Goal: Navigation & Orientation: Go to known website

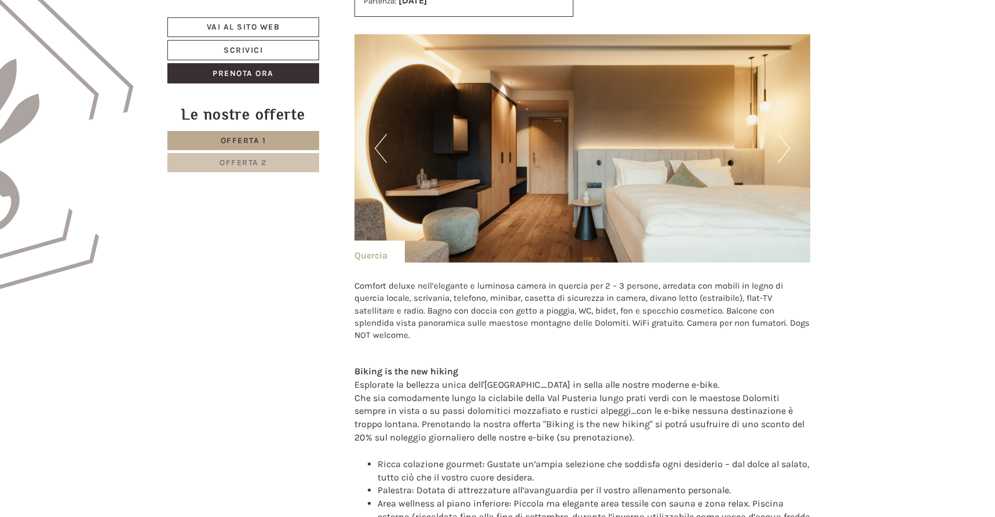
scroll to position [744, 0]
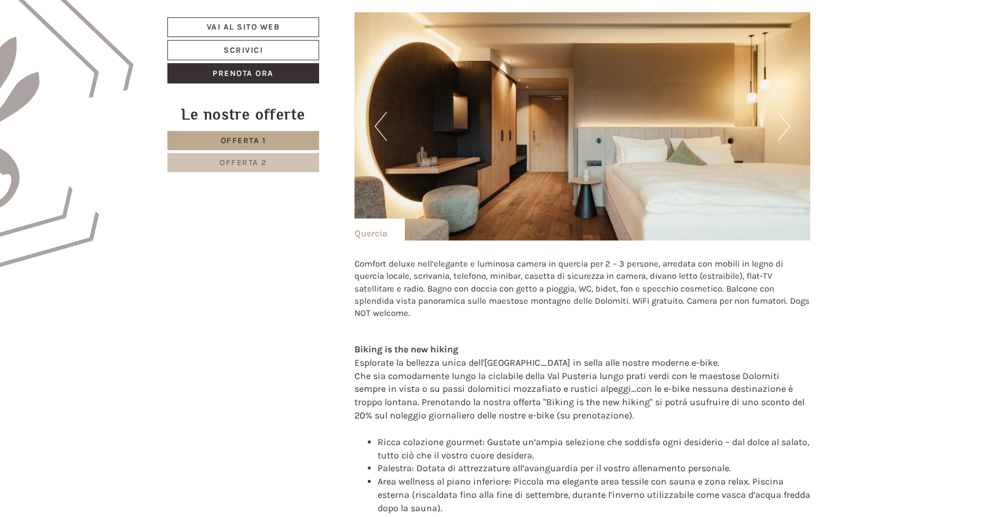
click at [248, 161] on span "Offerta 2" at bounding box center [242, 163] width 47 height 10
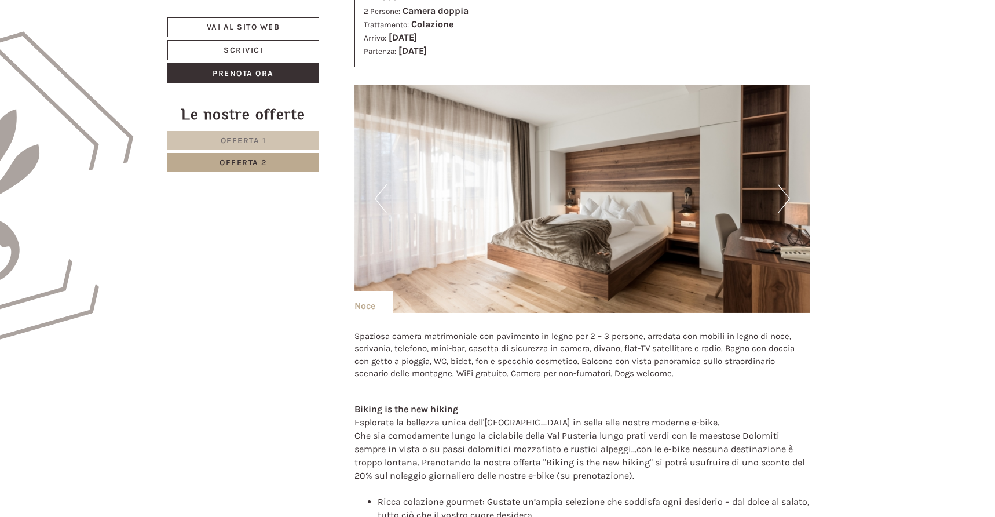
scroll to position [512, 0]
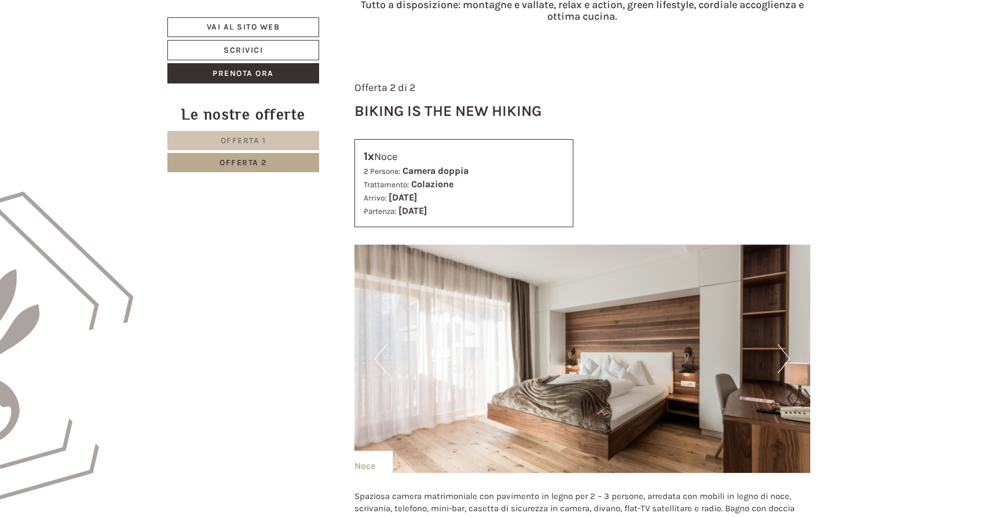
click at [781, 360] on button "Next" at bounding box center [784, 358] width 12 height 29
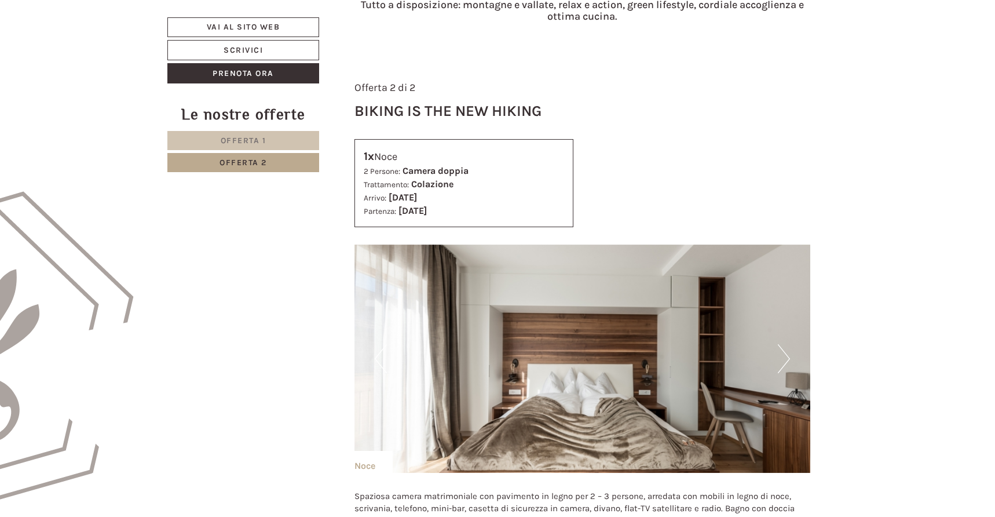
click at [781, 360] on button "Next" at bounding box center [784, 358] width 12 height 29
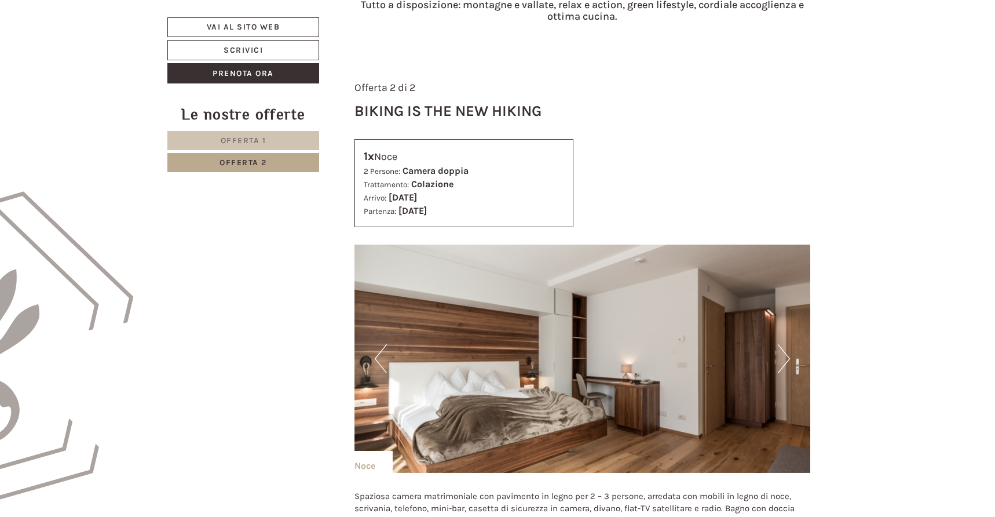
click at [781, 360] on button "Next" at bounding box center [784, 358] width 12 height 29
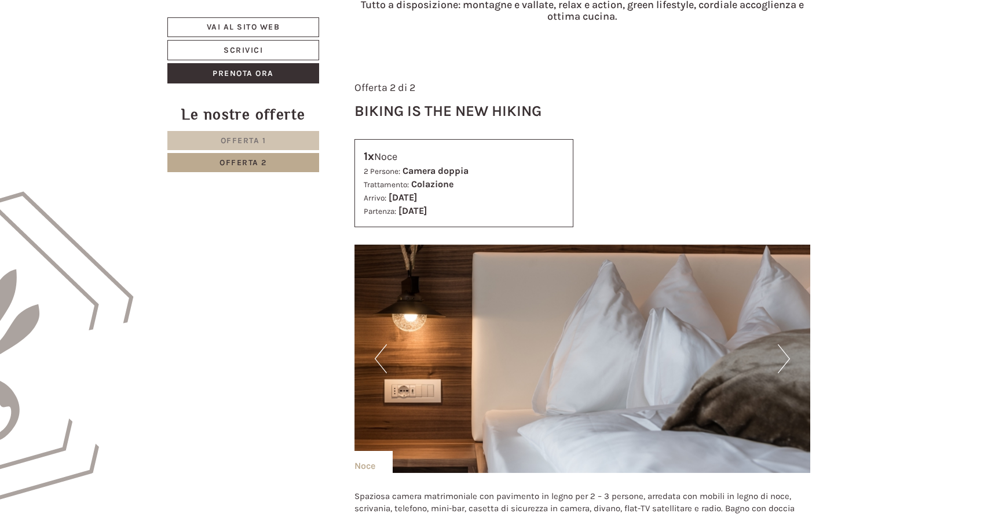
click at [781, 360] on button "Next" at bounding box center [784, 358] width 12 height 29
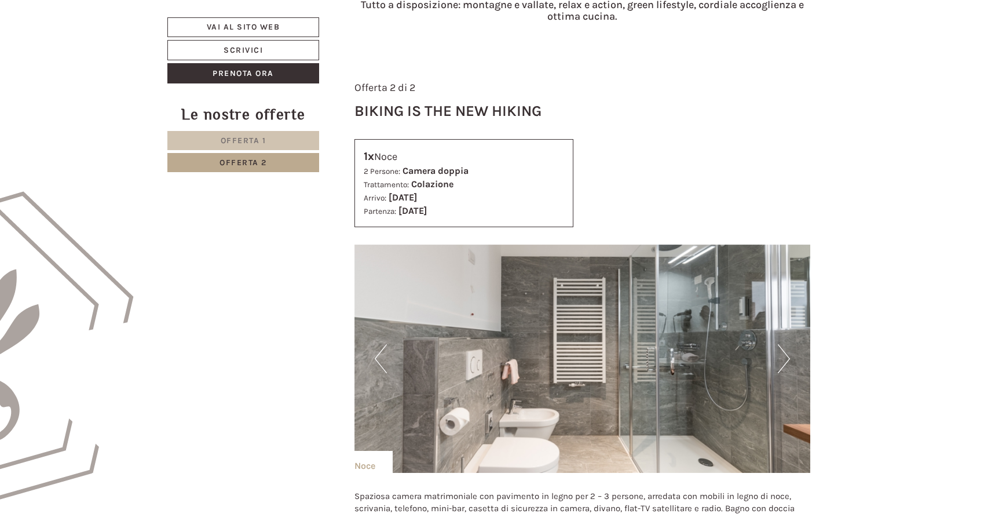
click at [781, 360] on button "Next" at bounding box center [784, 358] width 12 height 29
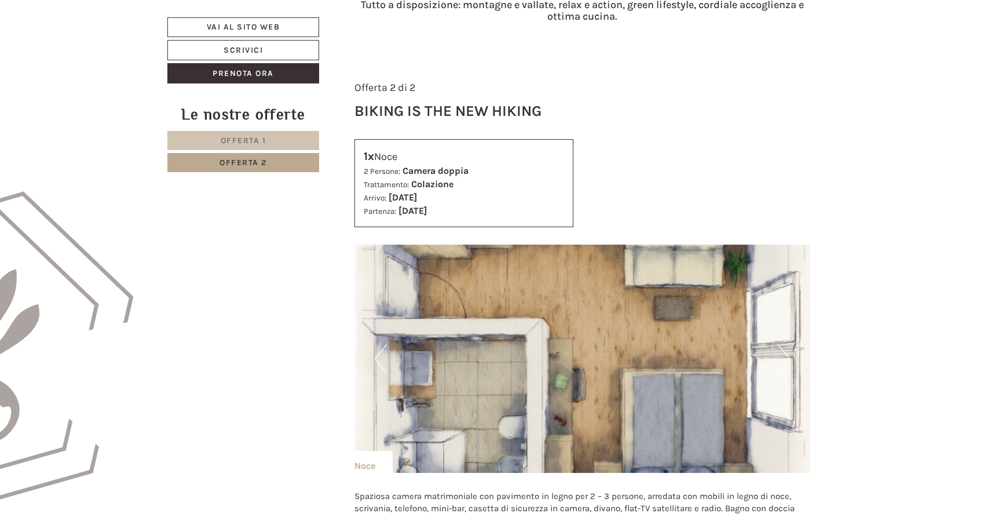
click at [781, 360] on button "Next" at bounding box center [784, 358] width 12 height 29
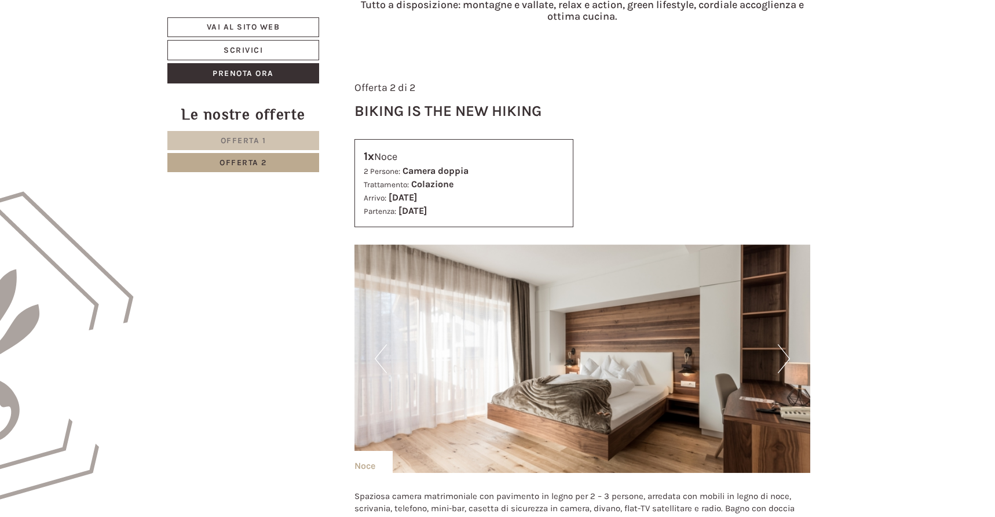
click at [372, 355] on img at bounding box center [582, 358] width 456 height 228
click at [387, 358] on img at bounding box center [582, 358] width 456 height 228
click at [376, 357] on button "Previous" at bounding box center [381, 358] width 12 height 29
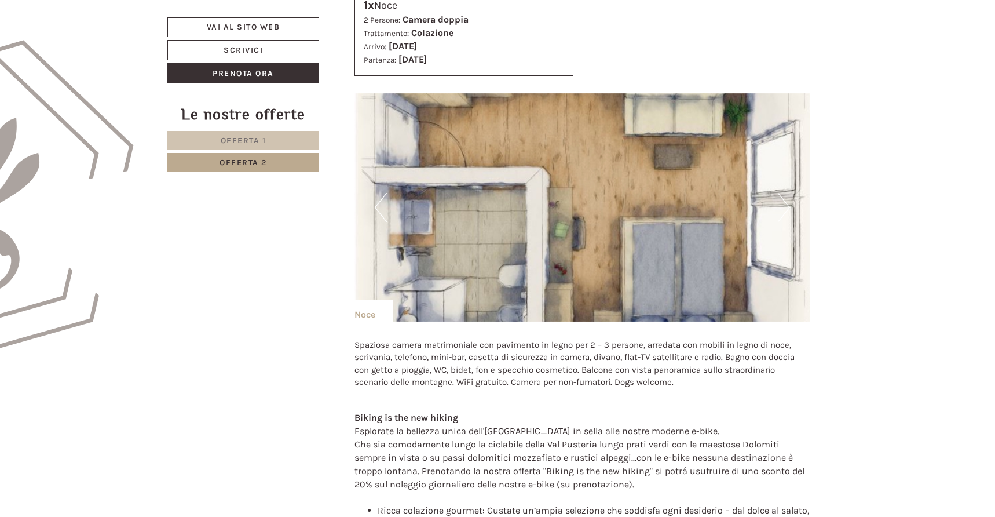
scroll to position [667, 0]
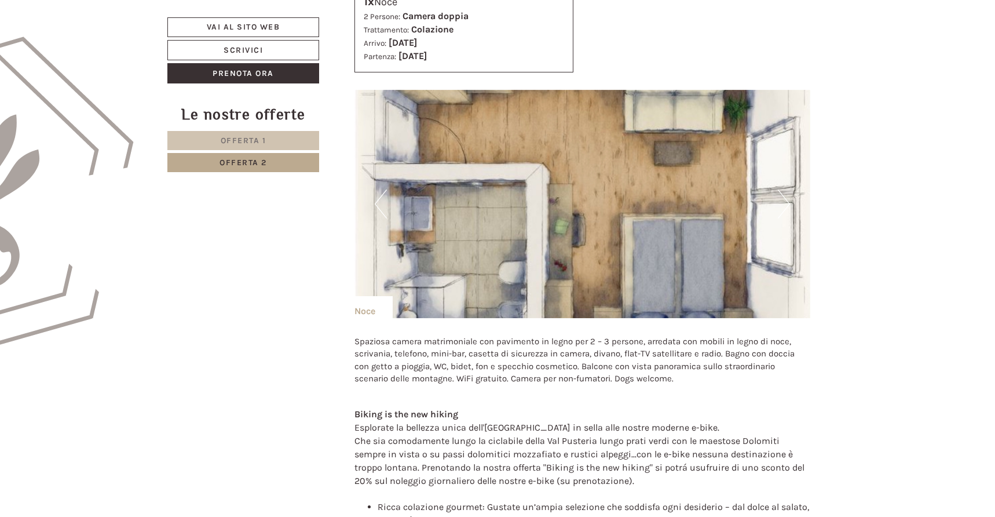
click at [793, 202] on img at bounding box center [582, 204] width 456 height 228
click at [788, 202] on button "Next" at bounding box center [784, 203] width 12 height 29
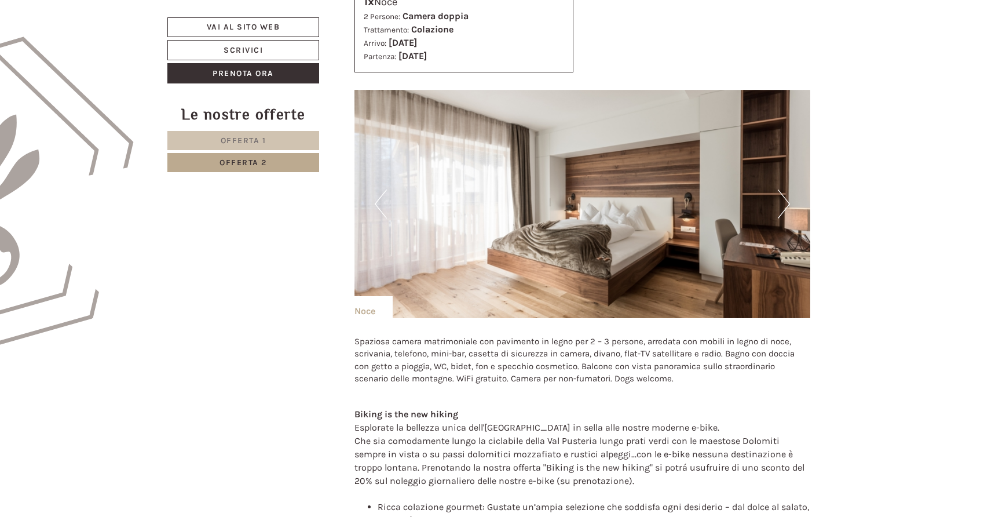
click at [788, 202] on button "Next" at bounding box center [784, 203] width 12 height 29
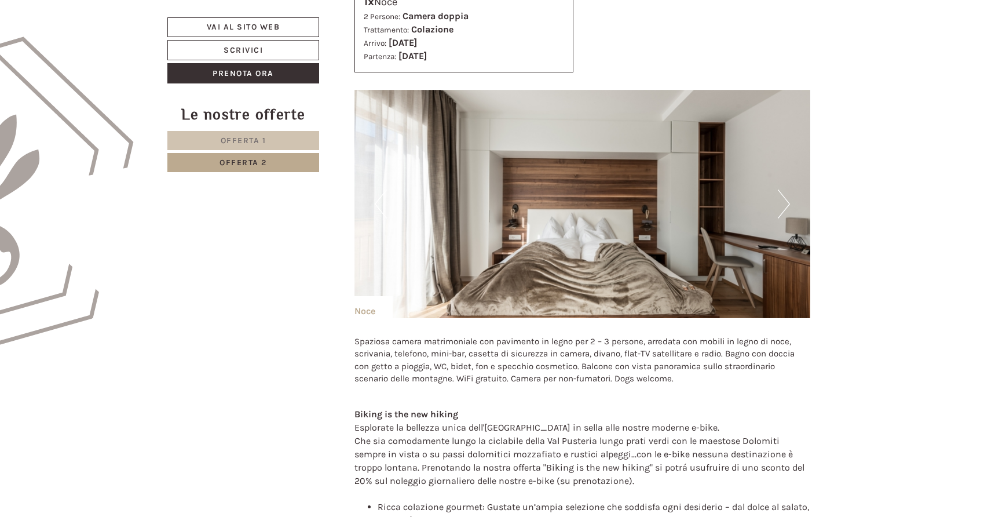
click at [788, 202] on button "Next" at bounding box center [784, 203] width 12 height 29
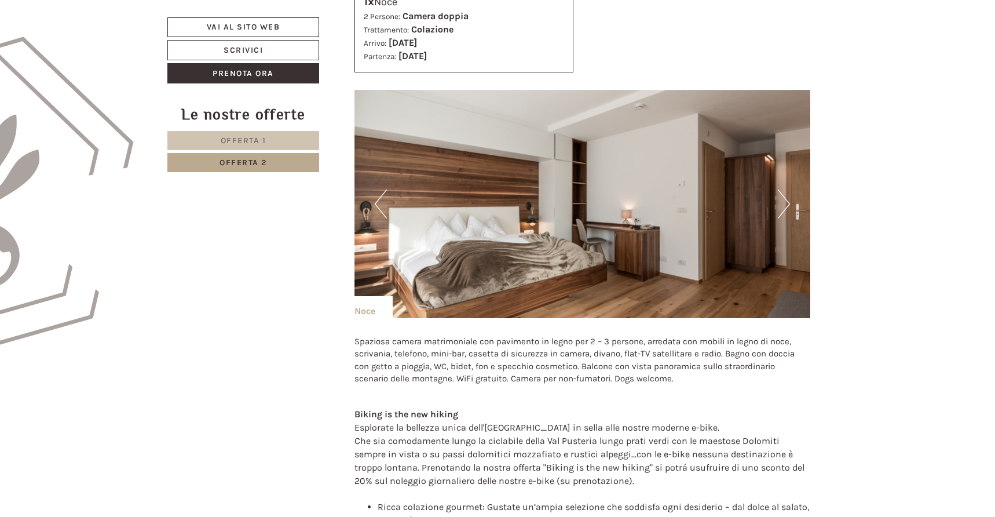
click at [788, 202] on button "Next" at bounding box center [784, 203] width 12 height 29
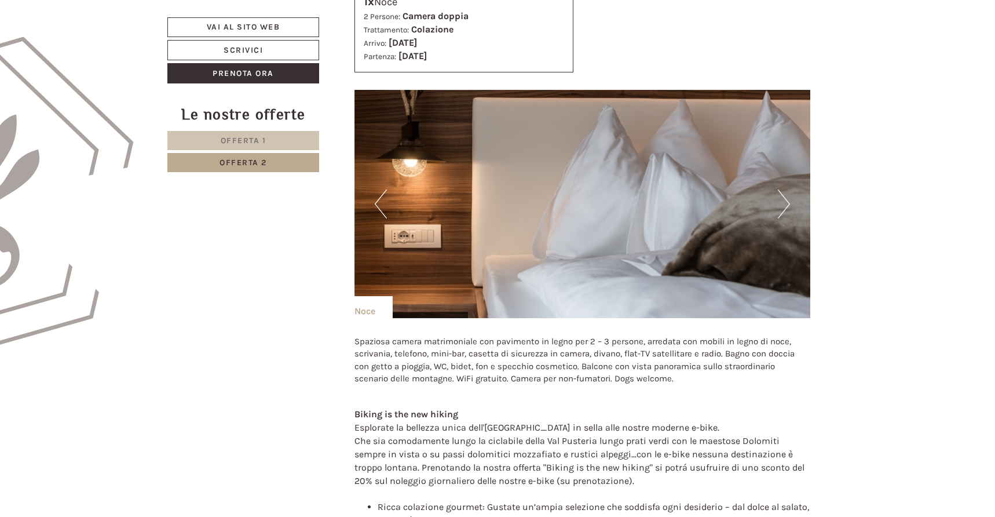
click at [274, 140] on link "Offerta 1" at bounding box center [243, 140] width 152 height 19
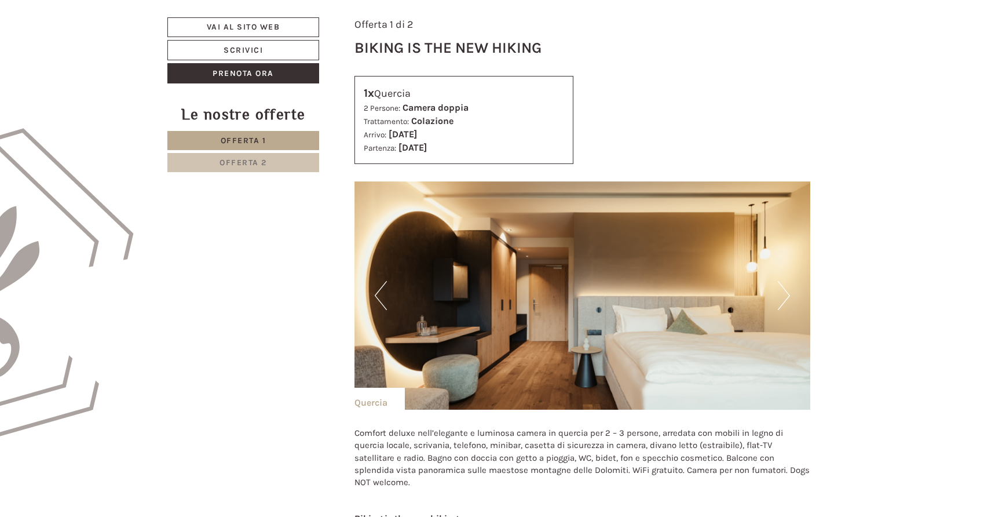
click at [789, 295] on button "Next" at bounding box center [784, 295] width 12 height 29
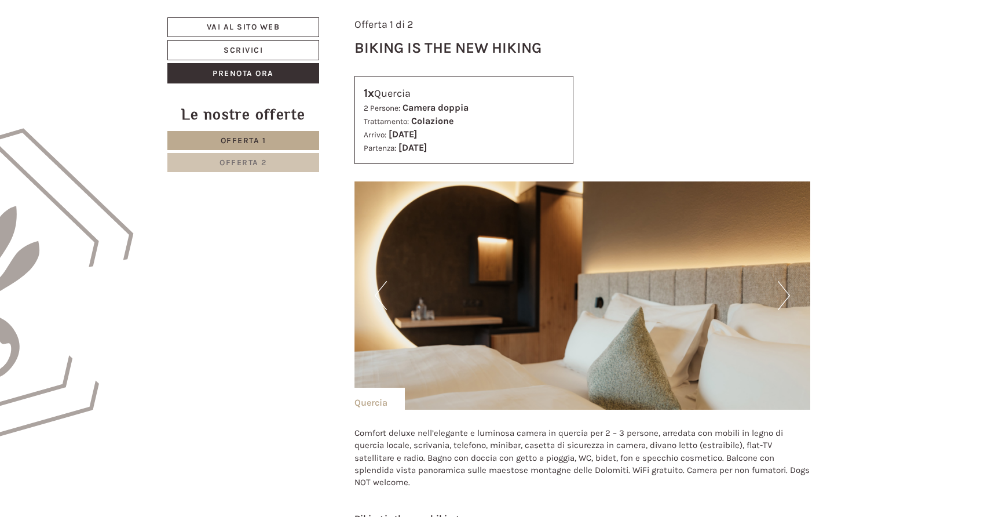
click at [789, 295] on button "Next" at bounding box center [784, 295] width 12 height 29
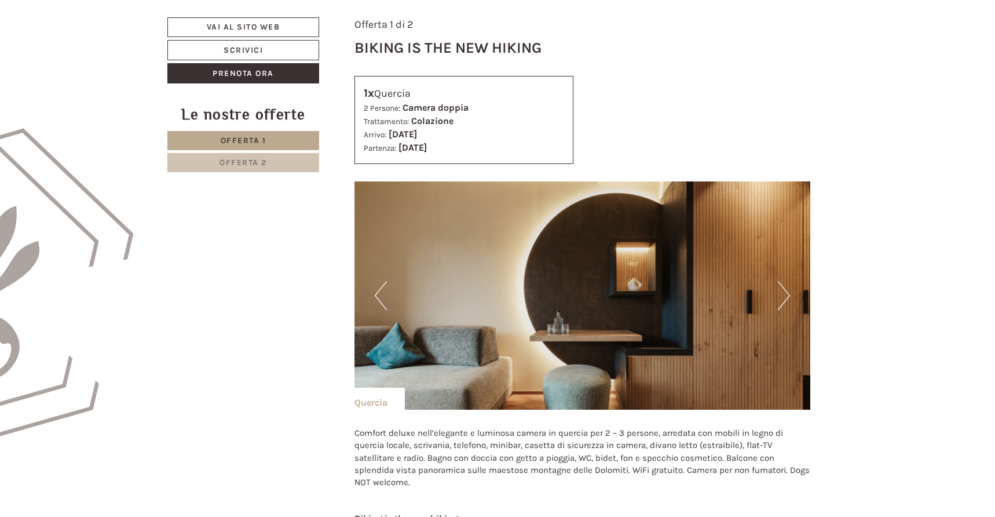
click at [789, 295] on button "Next" at bounding box center [784, 295] width 12 height 29
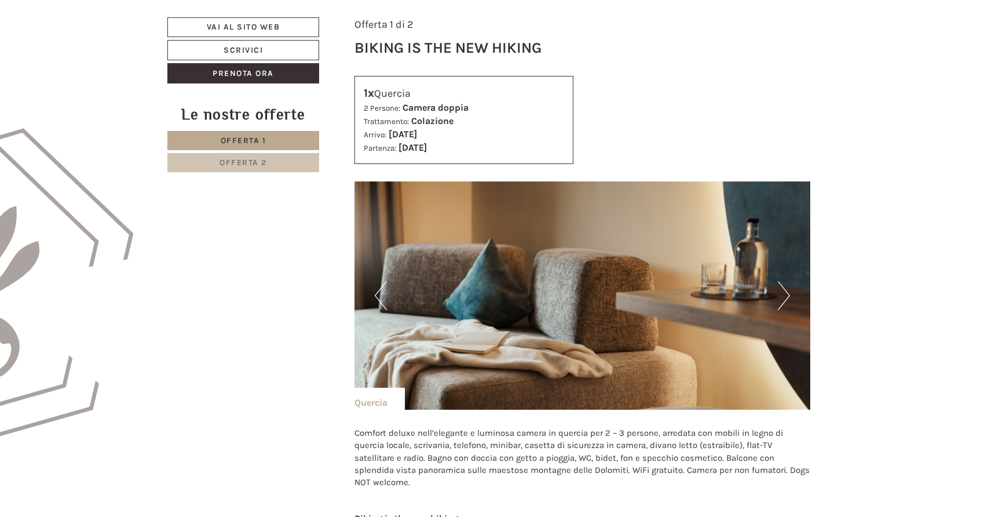
click at [789, 295] on button "Next" at bounding box center [784, 295] width 12 height 29
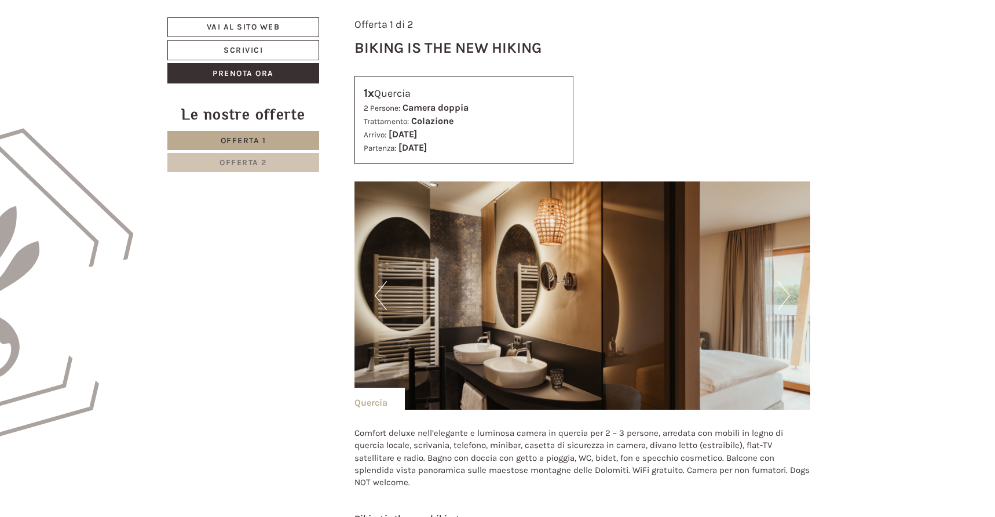
click at [789, 295] on button "Next" at bounding box center [784, 295] width 12 height 29
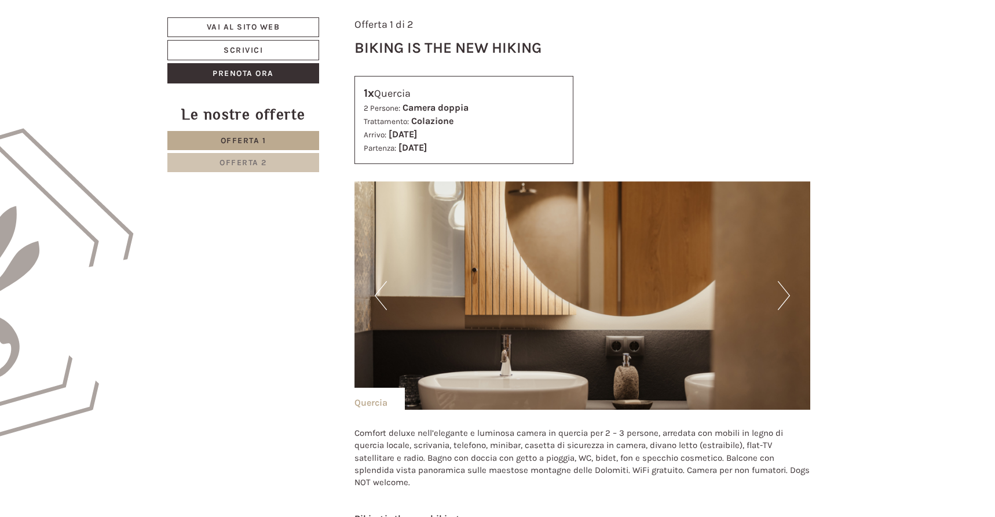
click at [789, 295] on button "Next" at bounding box center [784, 295] width 12 height 29
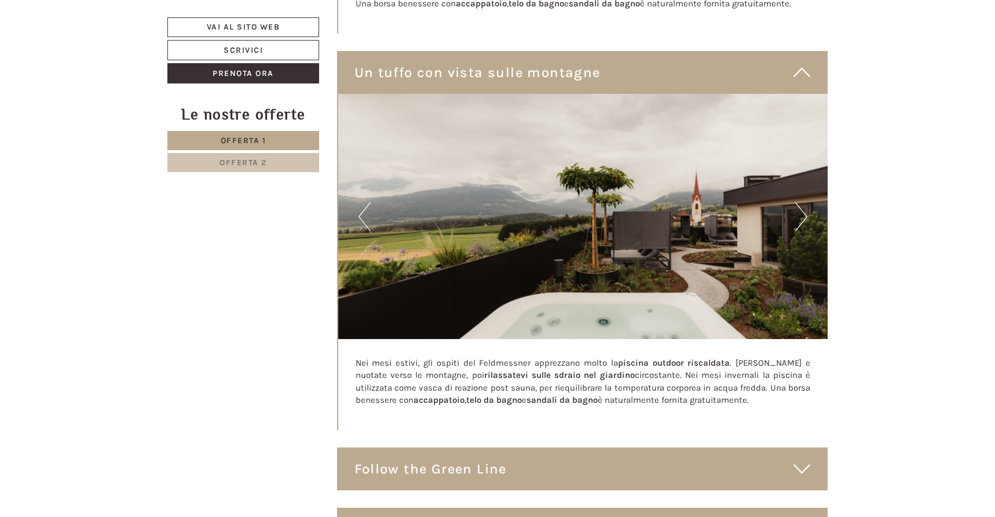
scroll to position [3536, 0]
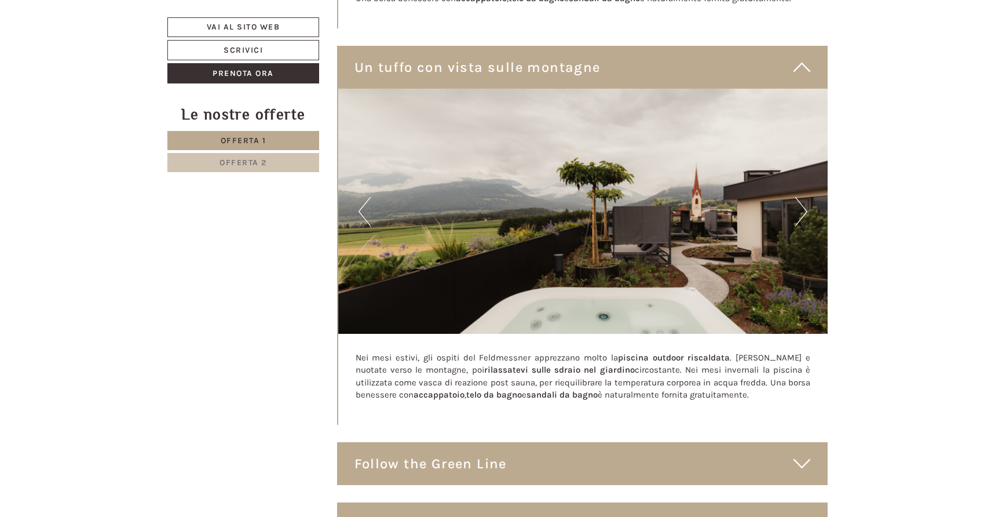
click at [803, 197] on button "Next" at bounding box center [801, 211] width 12 height 29
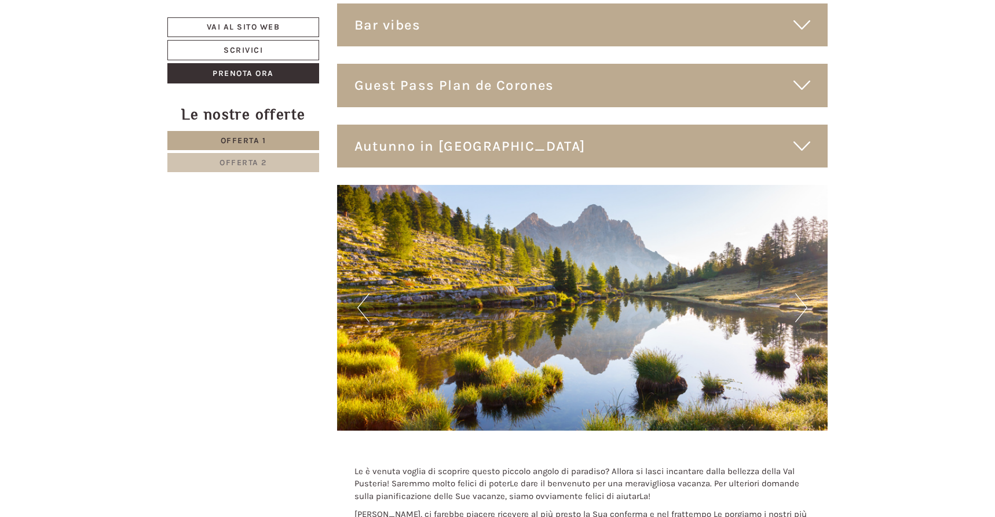
scroll to position [4277, 0]
click at [808, 136] on icon at bounding box center [801, 146] width 17 height 20
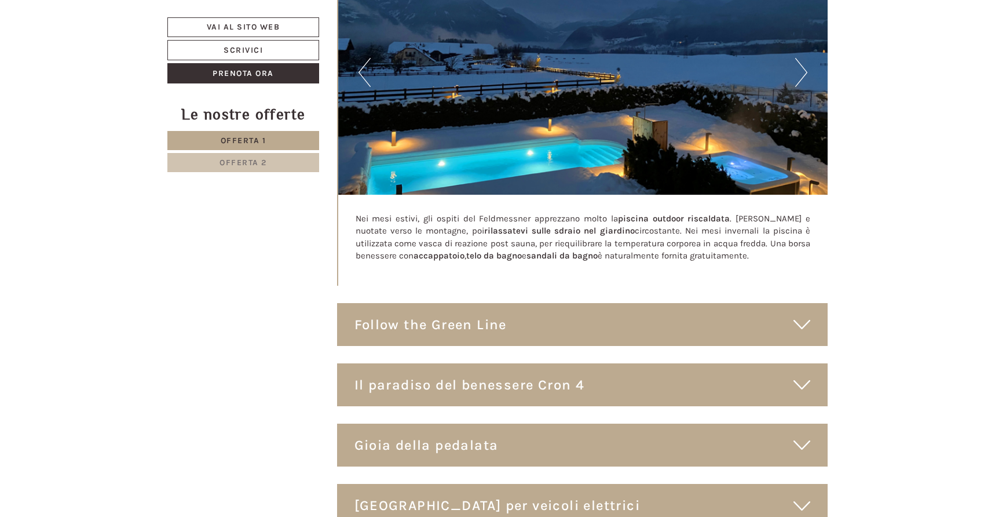
scroll to position [3689, 0]
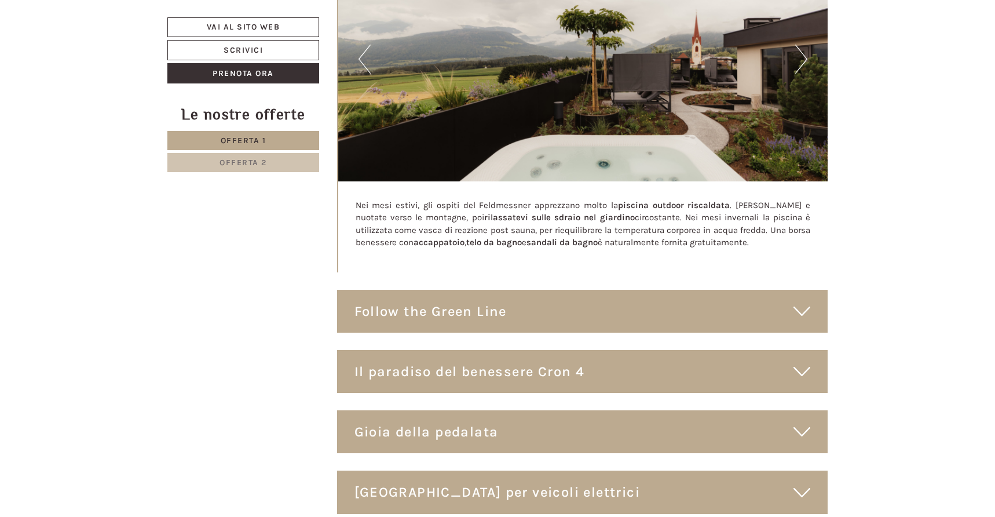
click at [795, 301] on icon at bounding box center [801, 311] width 17 height 20
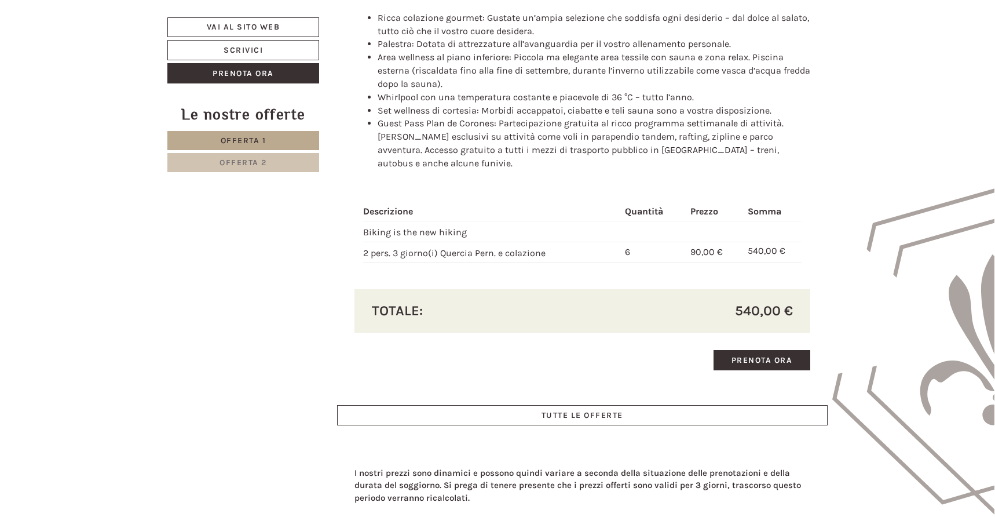
scroll to position [880, 0]
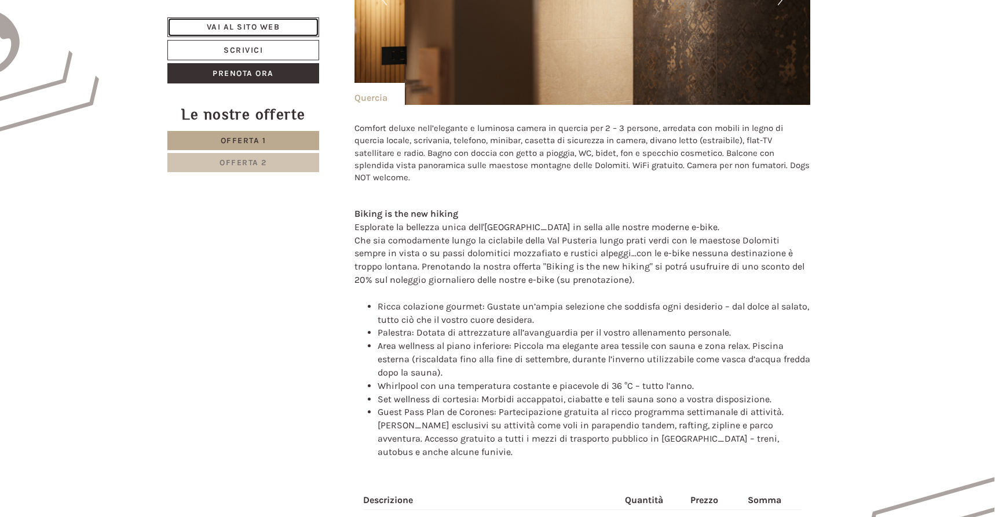
click at [236, 25] on link "Vai al sito web" at bounding box center [243, 27] width 152 height 20
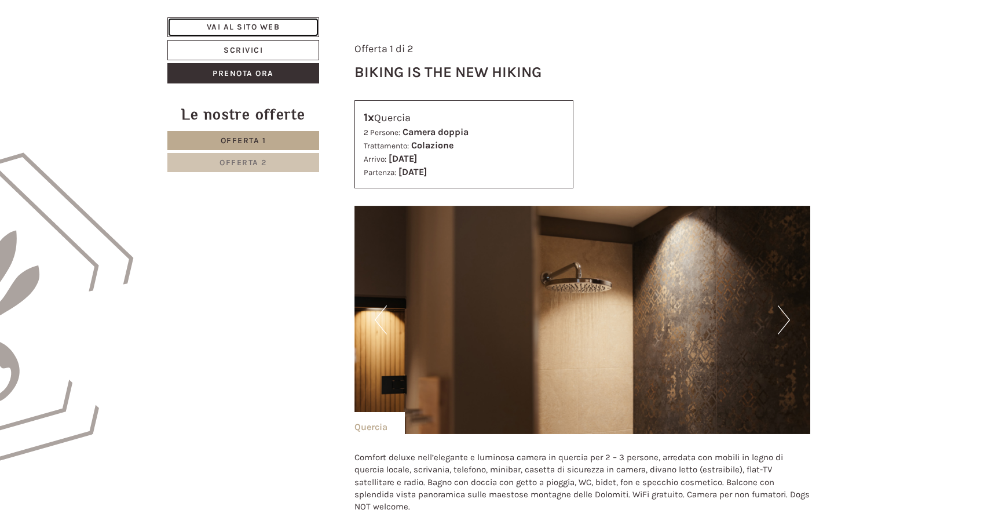
scroll to position [547, 0]
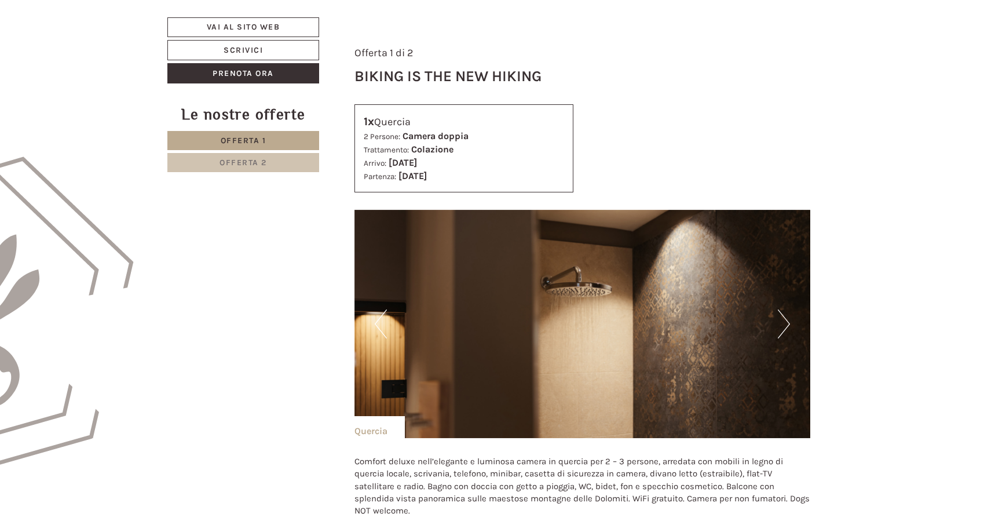
click at [785, 330] on button "Next" at bounding box center [784, 323] width 12 height 29
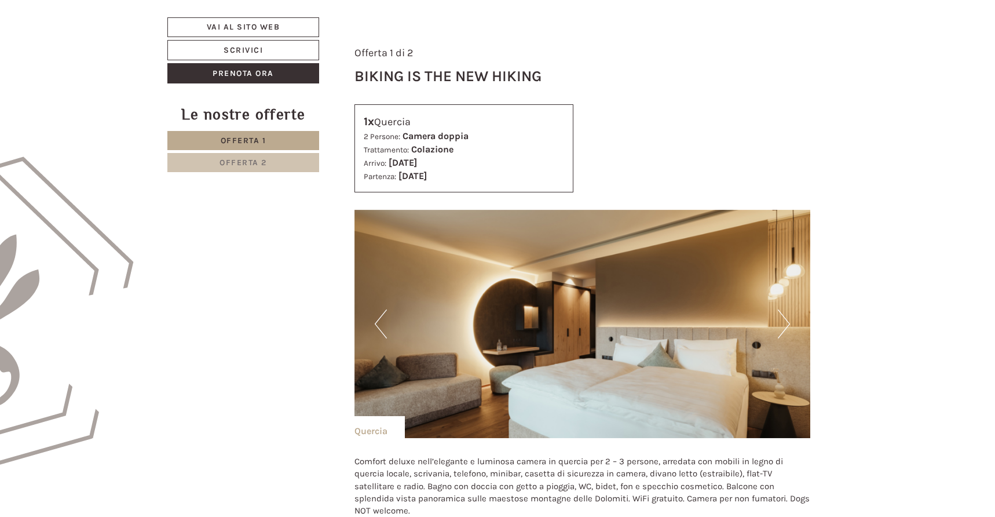
scroll to position [0, 0]
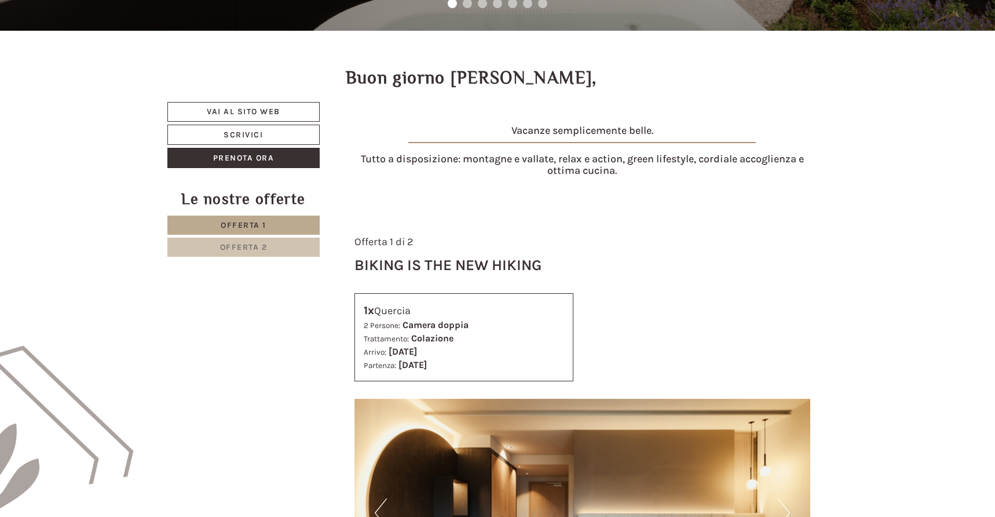
scroll to position [360, 0]
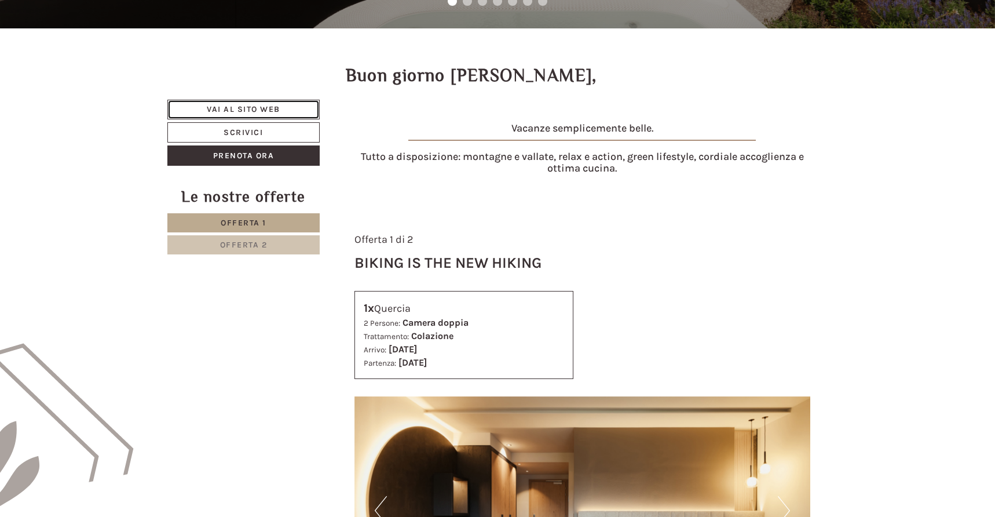
click at [262, 110] on link "Vai al sito web" at bounding box center [243, 110] width 152 height 20
